Goal: Find specific page/section: Find specific page/section

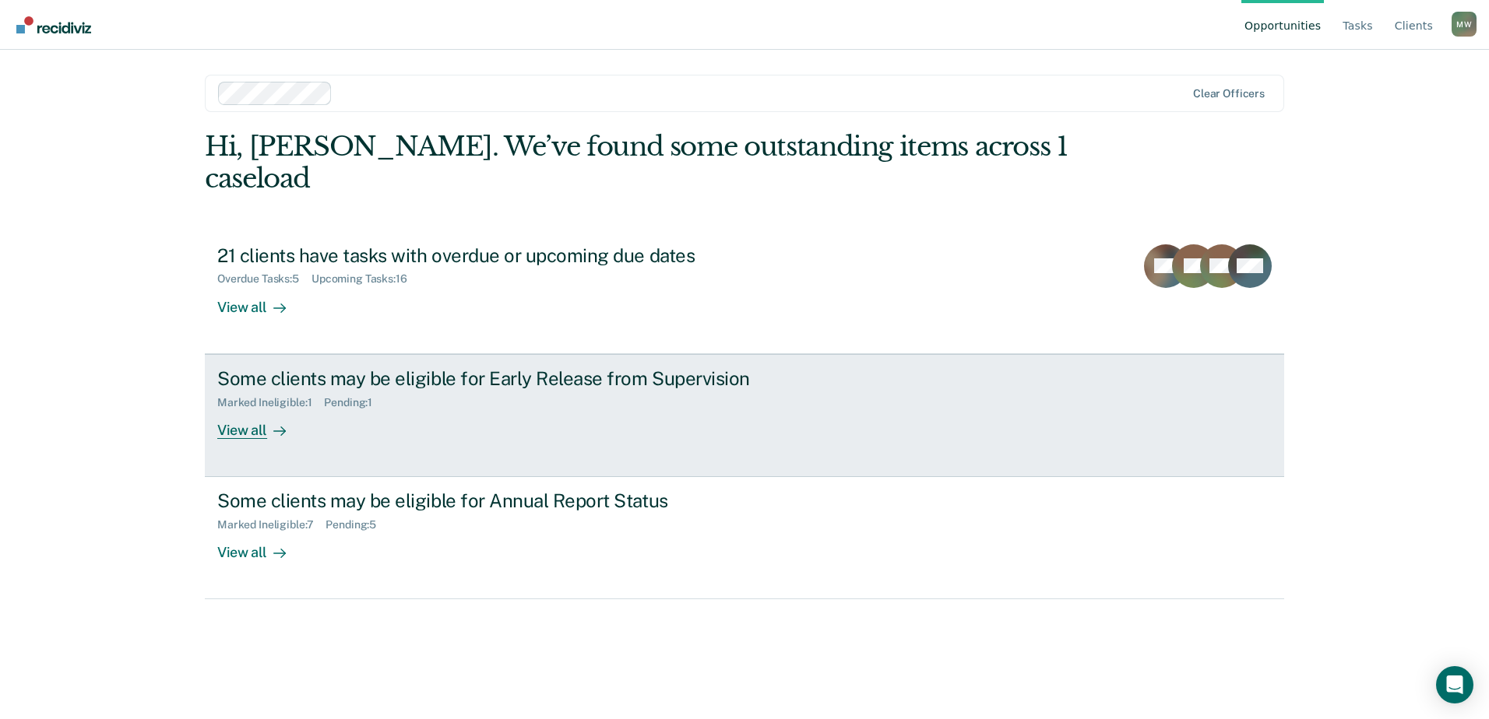
click at [254, 409] on div "View all" at bounding box center [260, 424] width 87 height 30
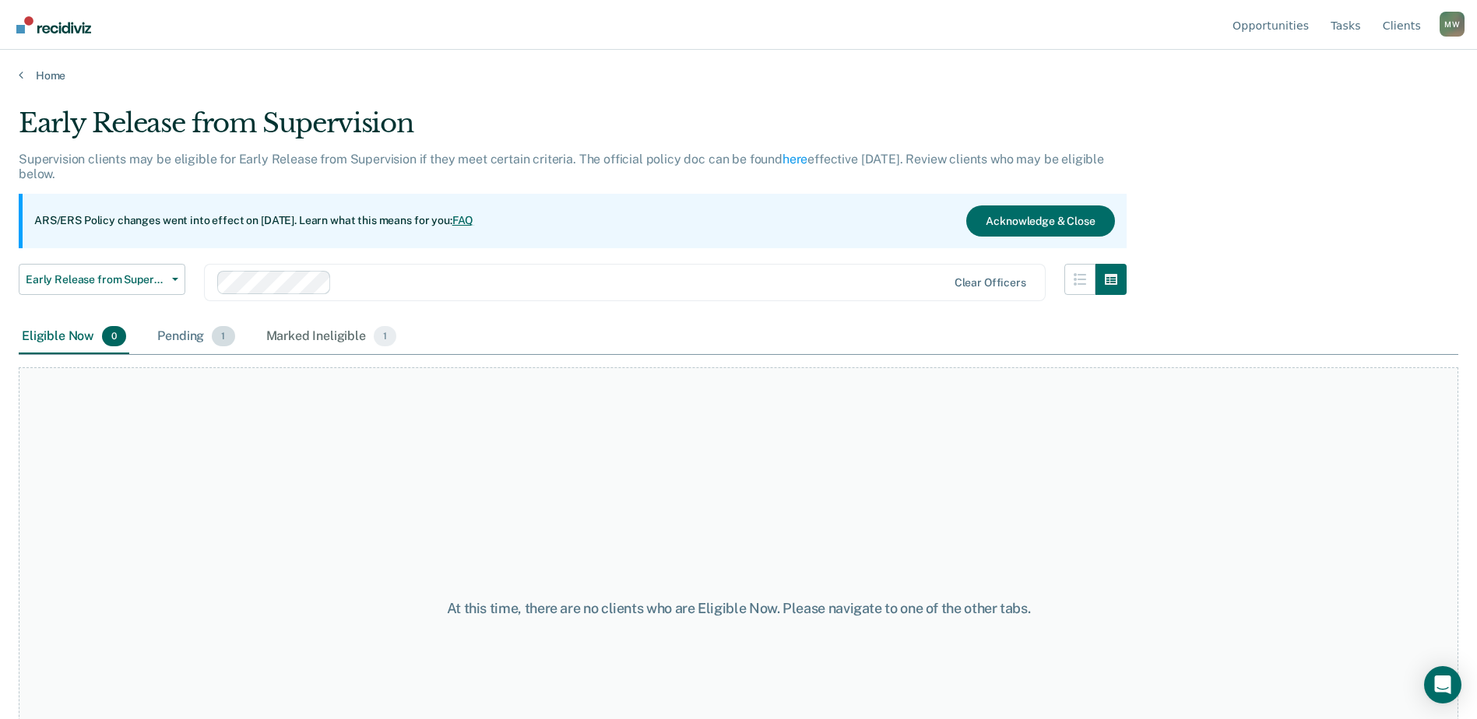
click at [192, 339] on div "Pending 1" at bounding box center [195, 337] width 83 height 34
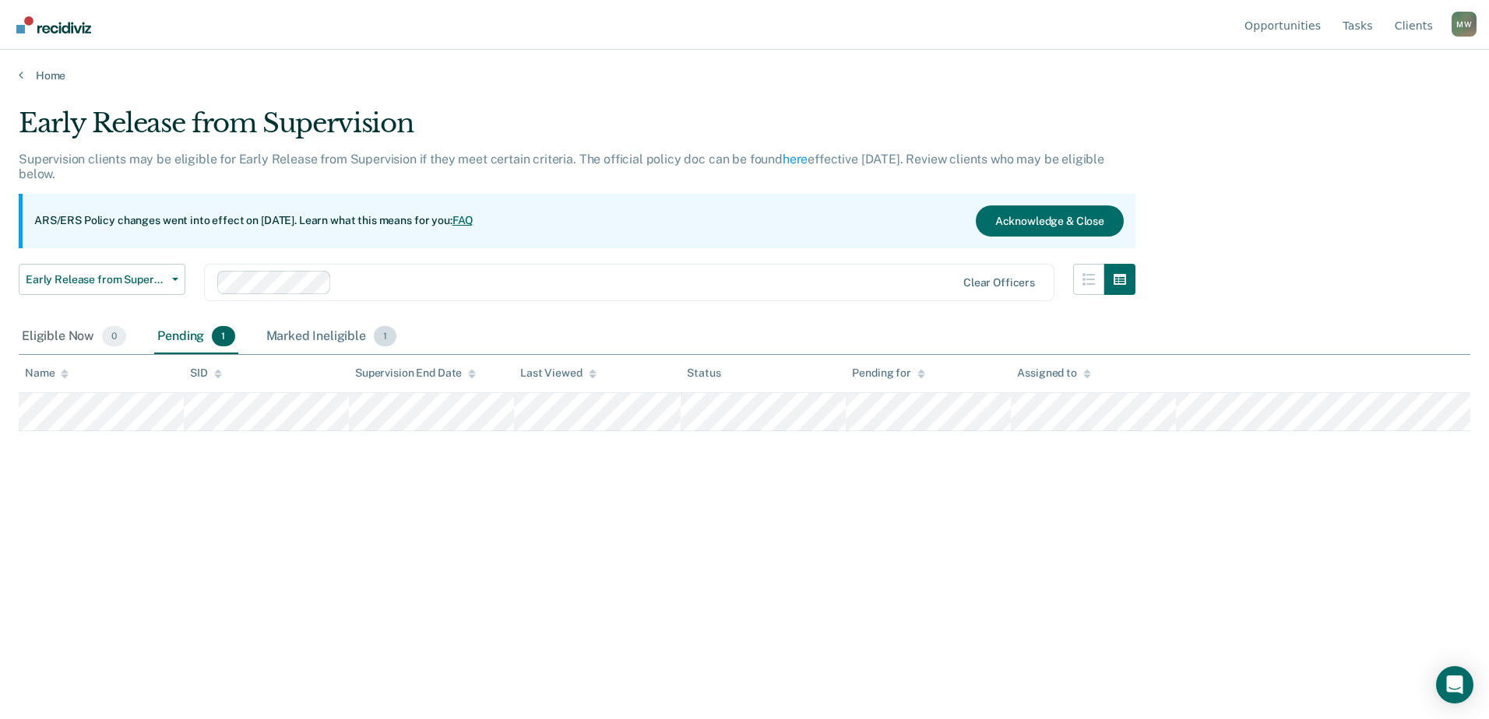
click at [307, 339] on div "Marked Ineligible 1" at bounding box center [331, 337] width 137 height 34
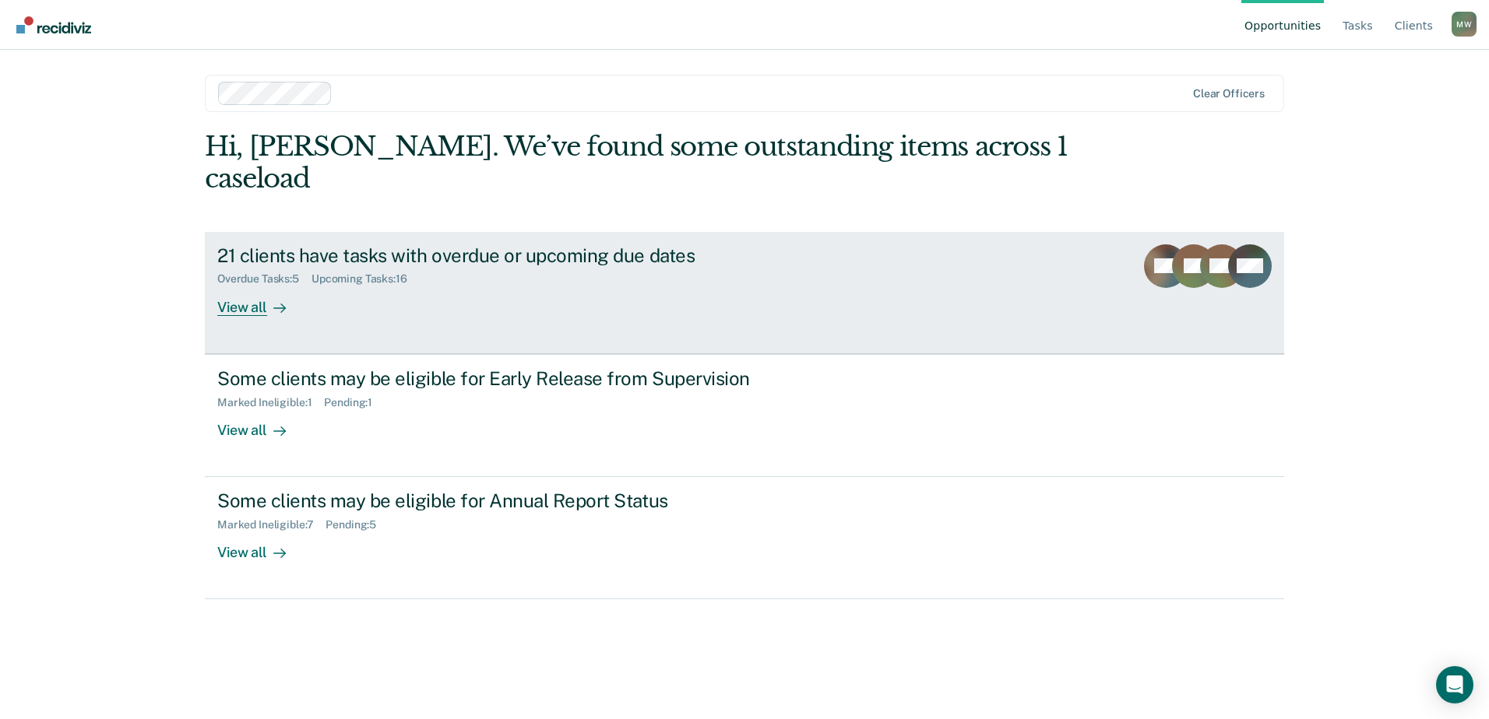
click at [244, 286] on div "View all" at bounding box center [260, 301] width 87 height 30
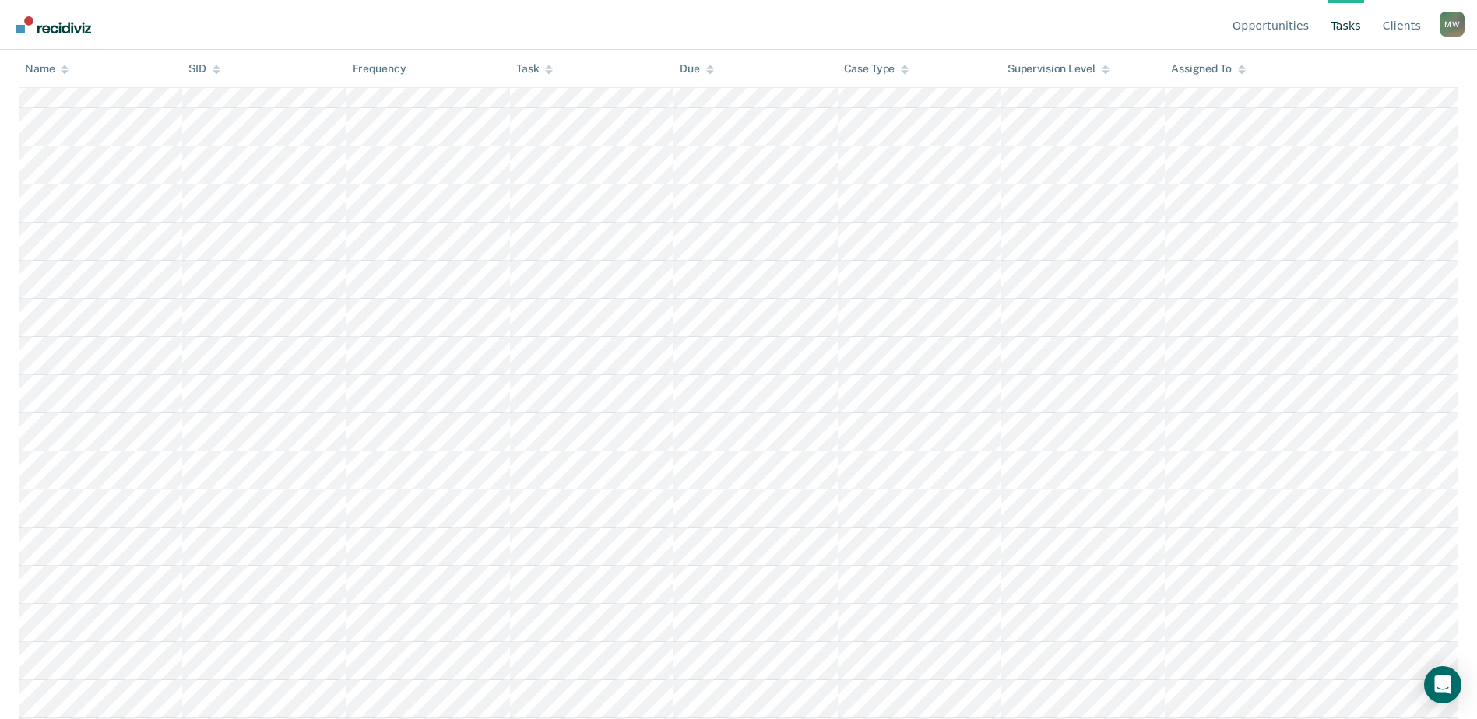
scroll to position [446, 0]
